Goal: Information Seeking & Learning: Learn about a topic

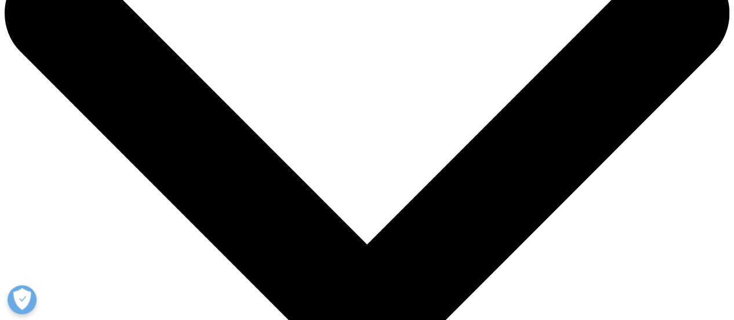
drag, startPoint x: 71, startPoint y: 138, endPoint x: 261, endPoint y: 168, distance: 192.0
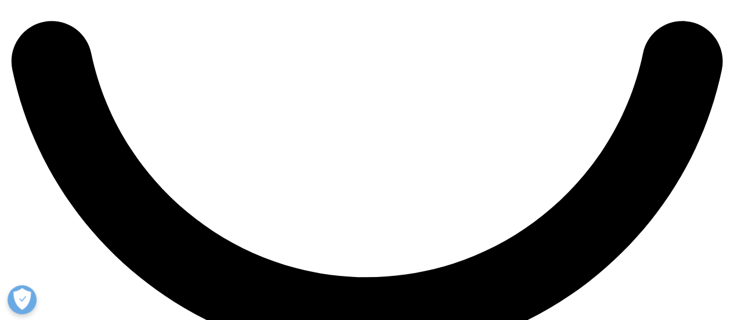
scroll to position [1857, 0]
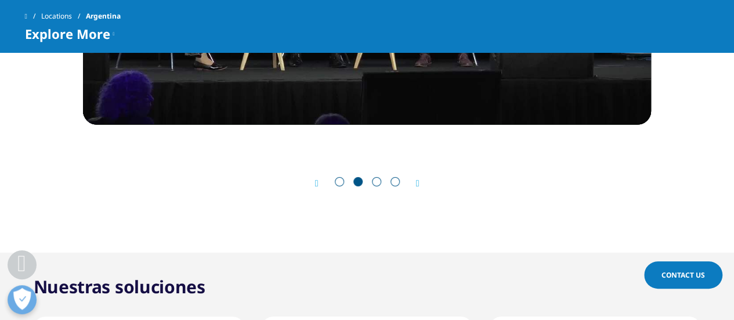
click at [419, 179] on icon "Next slide" at bounding box center [417, 183] width 3 height 9
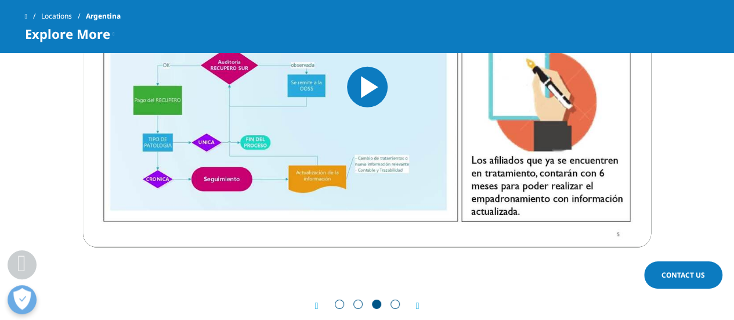
scroll to position [1799, 0]
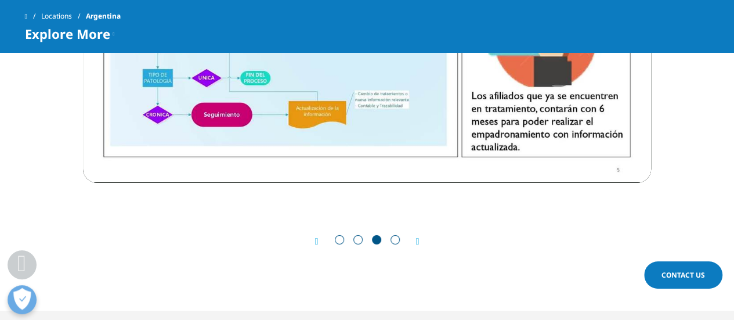
click at [413, 236] on div "Next" at bounding box center [411, 241] width 15 height 11
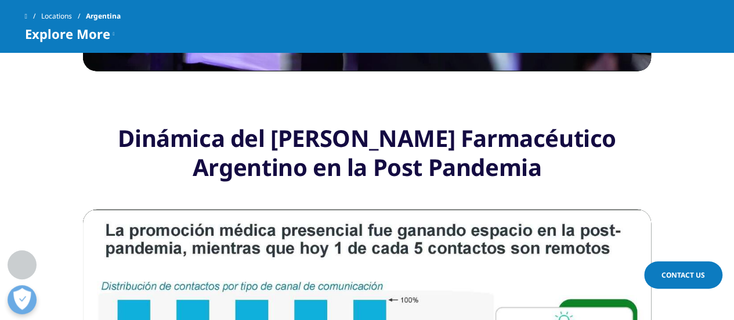
scroll to position [1451, 0]
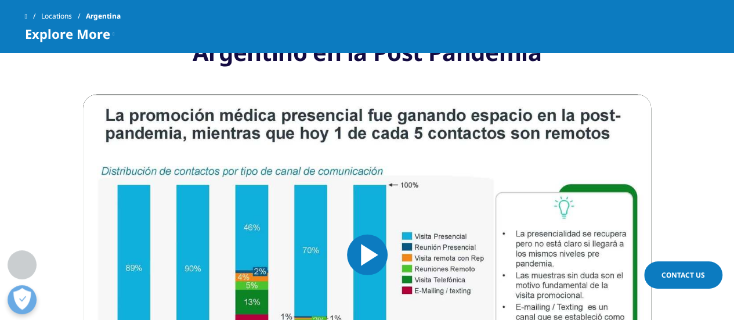
click at [292, 154] on img "Video Player" at bounding box center [367, 255] width 568 height 320
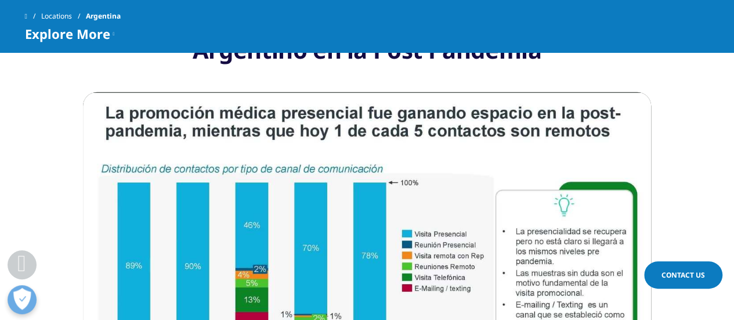
scroll to position [1567, 0]
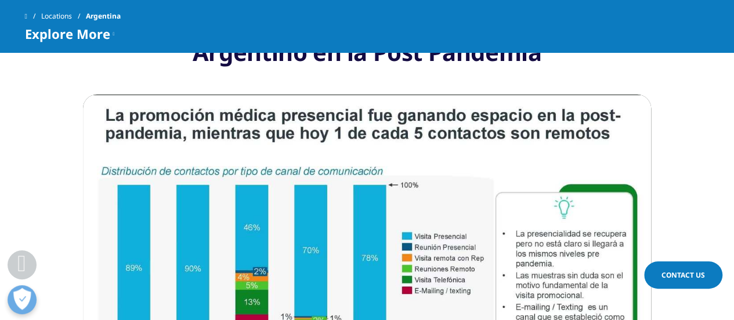
click at [487, 147] on video "Video Player" at bounding box center [367, 255] width 568 height 320
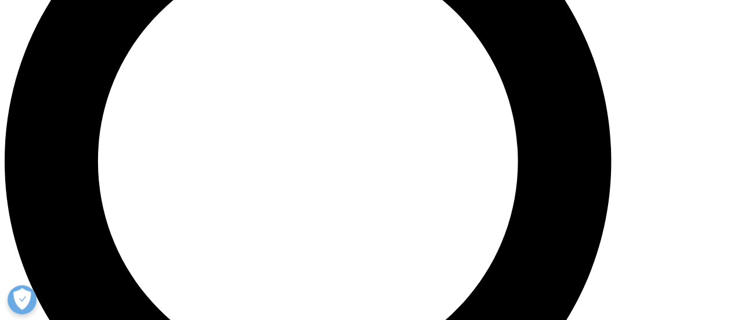
scroll to position [692, 0]
